Goal: Task Accomplishment & Management: Use online tool/utility

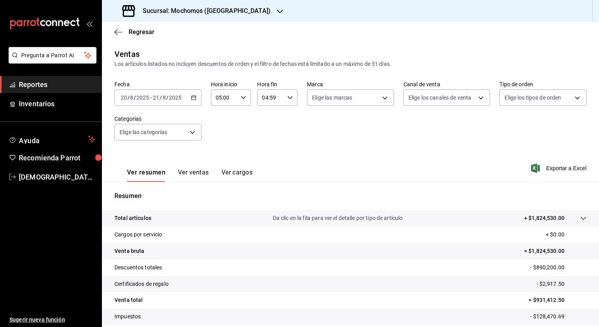
scroll to position [49, 0]
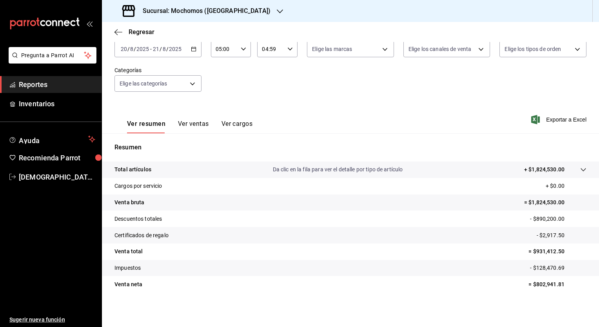
click at [197, 123] on button "Ver ventas" at bounding box center [193, 126] width 31 height 13
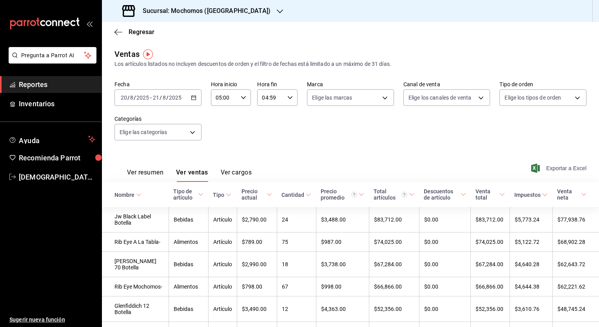
click at [559, 169] on span "Exportar a Excel" at bounding box center [560, 168] width 54 height 9
click at [140, 171] on button "Ver resumen" at bounding box center [145, 175] width 36 height 13
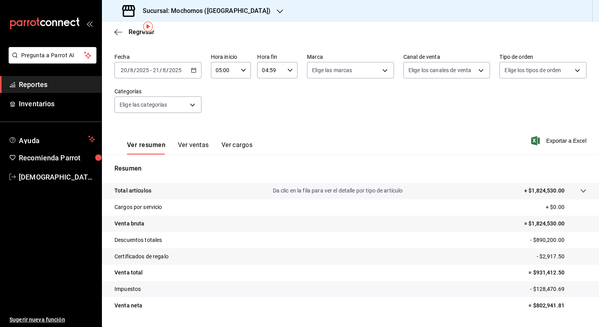
scroll to position [29, 0]
click at [196, 17] on div "Sucursal: Mochomos ([GEOGRAPHIC_DATA])" at bounding box center [197, 11] width 178 height 22
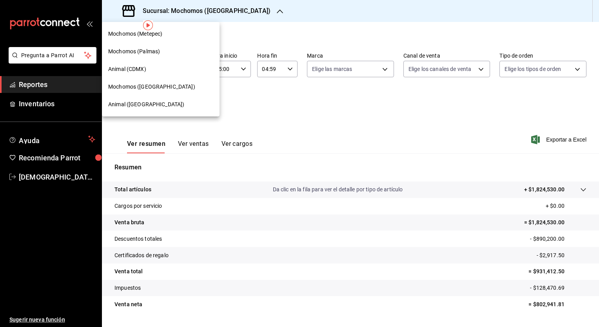
click at [129, 106] on span "Animal ([GEOGRAPHIC_DATA])" at bounding box center [146, 104] width 76 height 8
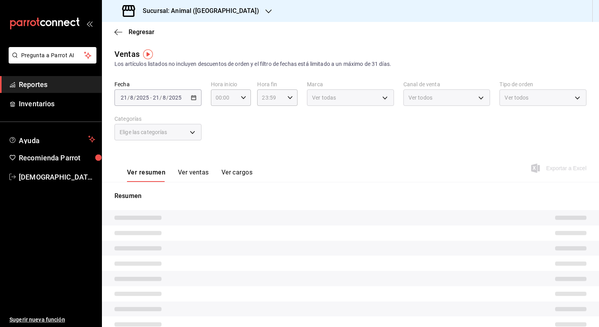
type input "05:00"
type input "04:59"
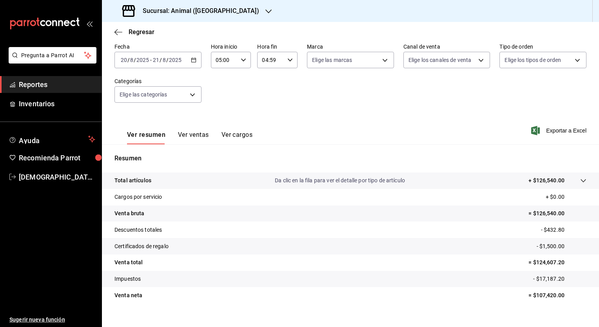
scroll to position [49, 0]
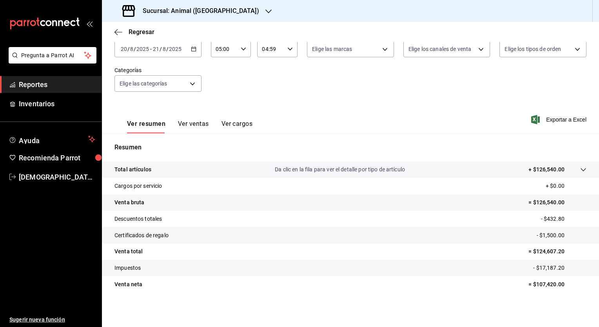
click at [190, 127] on button "Ver ventas" at bounding box center [193, 126] width 31 height 13
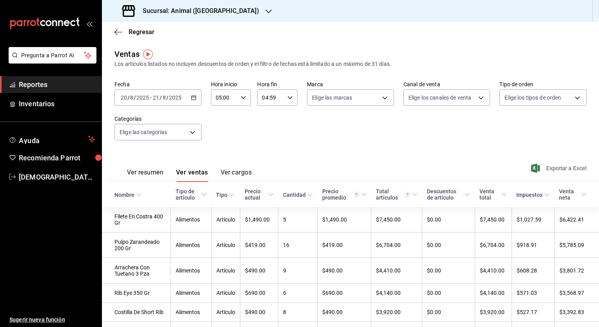
click at [545, 170] on span "Exportar a Excel" at bounding box center [560, 168] width 54 height 9
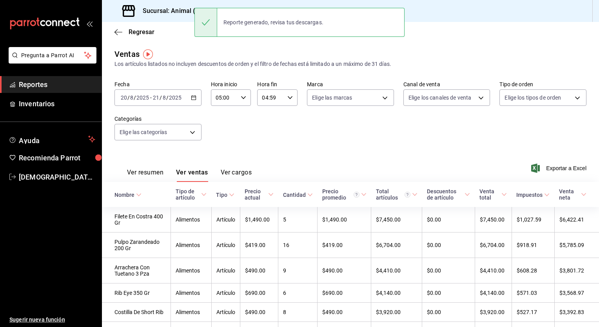
click at [378, 149] on div "Fecha [DATE] [DATE] - [DATE] [DATE] Hora inicio 05:00 Hora inicio Hora fin 04:5…" at bounding box center [351, 115] width 472 height 69
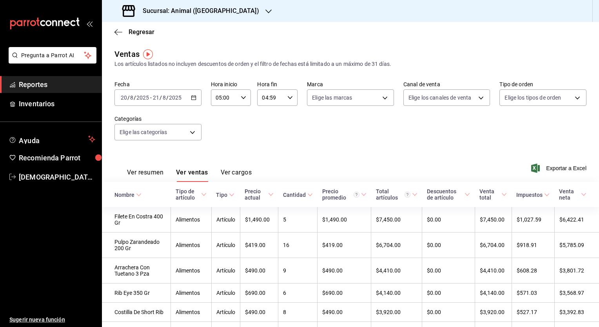
click at [189, 13] on h3 "Sucursal: Animal ([GEOGRAPHIC_DATA])" at bounding box center [197, 10] width 123 height 9
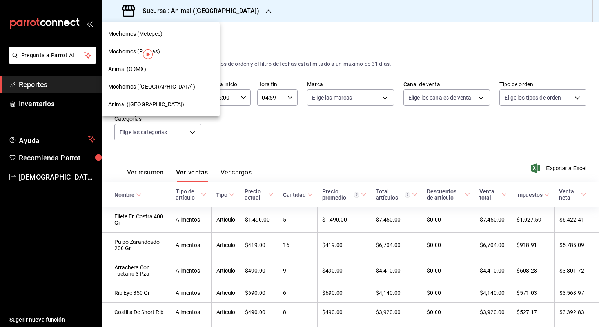
click at [151, 86] on span "Mochomos ([GEOGRAPHIC_DATA])" at bounding box center [151, 87] width 87 height 8
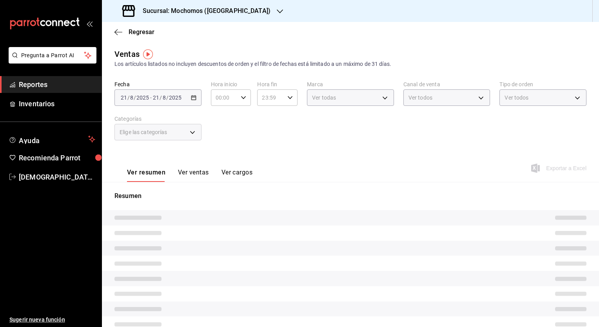
type input "05:00"
type input "04:59"
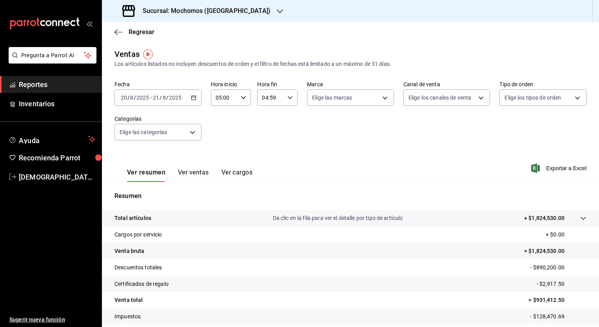
click at [197, 169] on button "Ver ventas" at bounding box center [193, 175] width 31 height 13
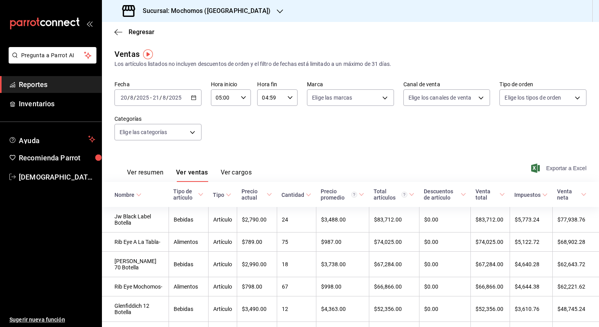
click at [560, 169] on span "Exportar a Excel" at bounding box center [560, 168] width 54 height 9
